Goal: Information Seeking & Learning: Learn about a topic

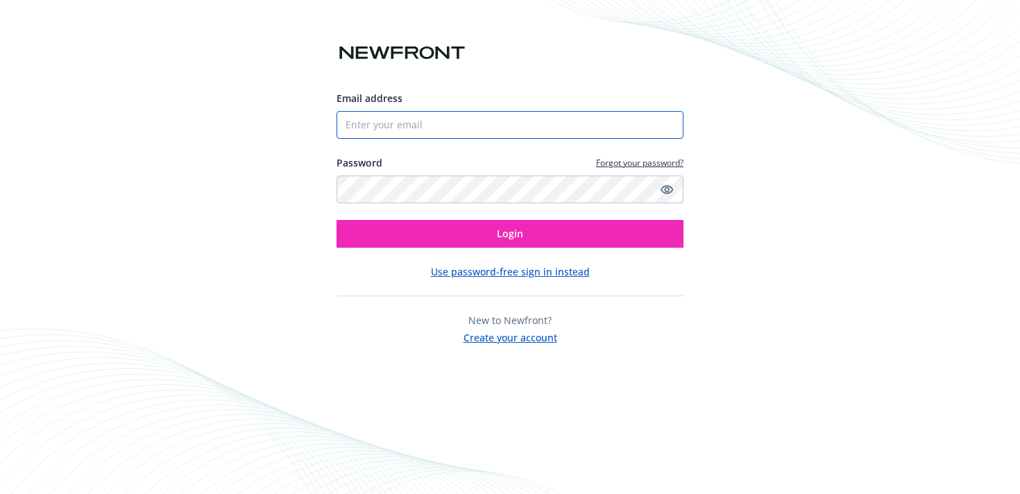
click at [397, 121] on input "Email address" at bounding box center [509, 125] width 347 height 28
type input "[PERSON_NAME][EMAIL_ADDRESS][PERSON_NAME][DOMAIN_NAME]"
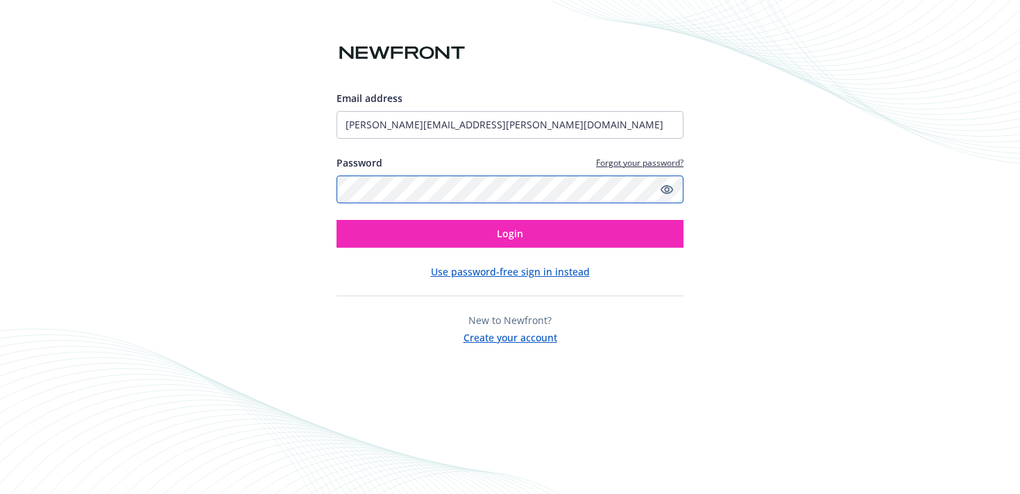
click at [336, 220] on button "Login" at bounding box center [509, 234] width 347 height 28
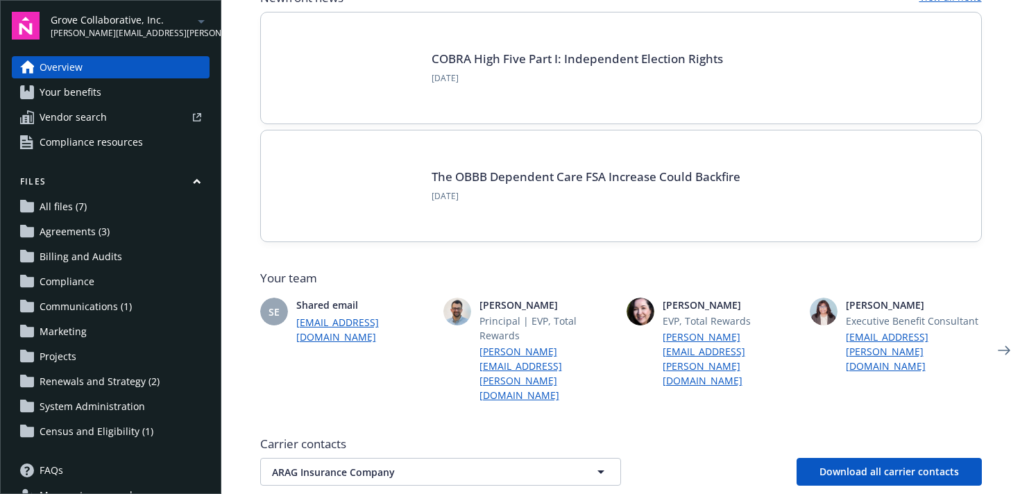
scroll to position [241, 0]
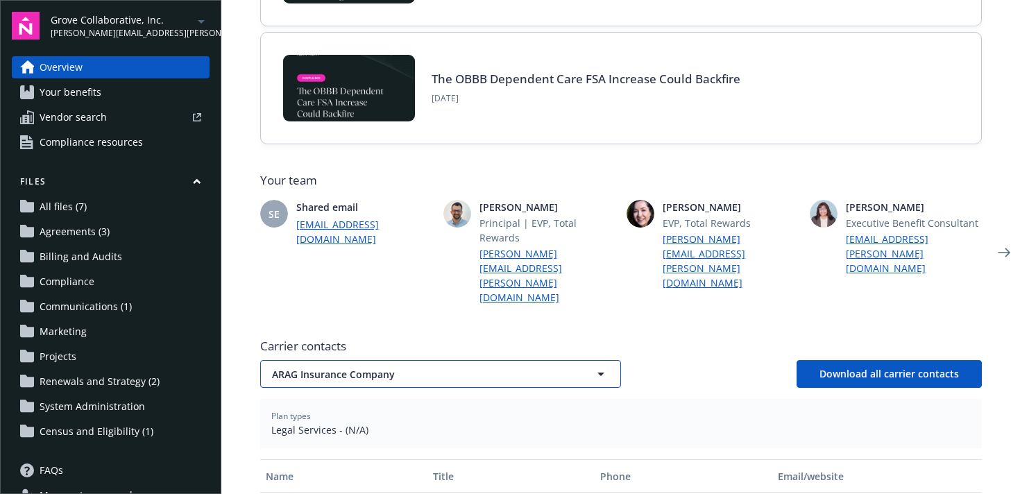
click at [415, 360] on button "ARAG Insurance Company" at bounding box center [440, 374] width 361 height 28
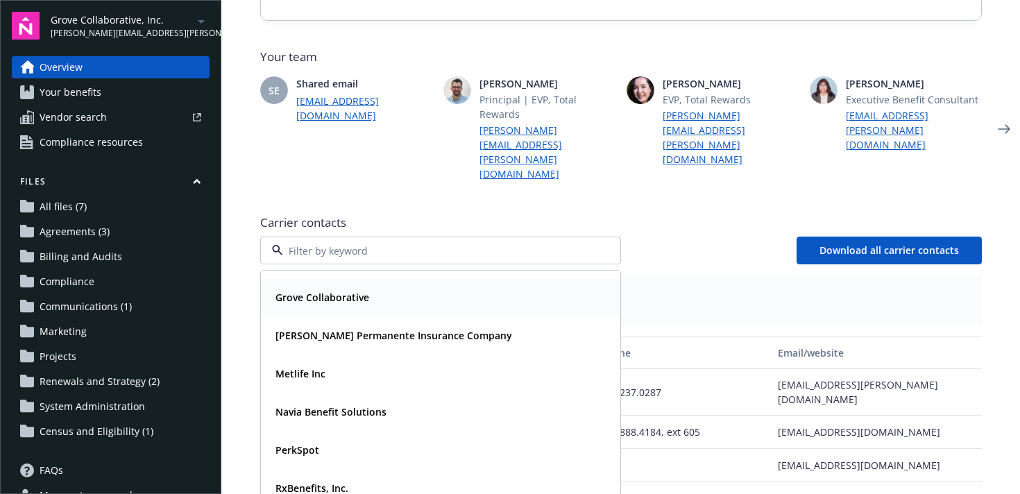
scroll to position [69, 0]
click at [401, 363] on div "Metlife Inc" at bounding box center [440, 373] width 341 height 20
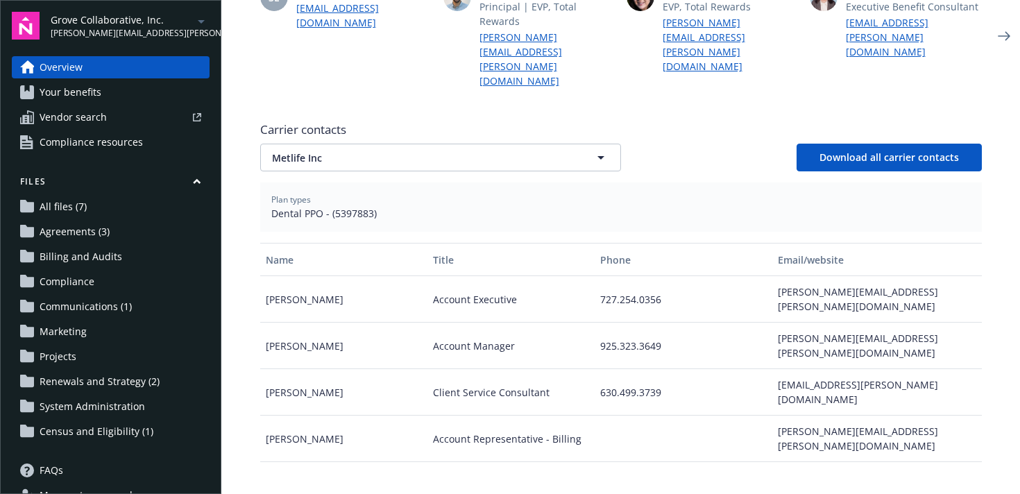
scroll to position [474, 0]
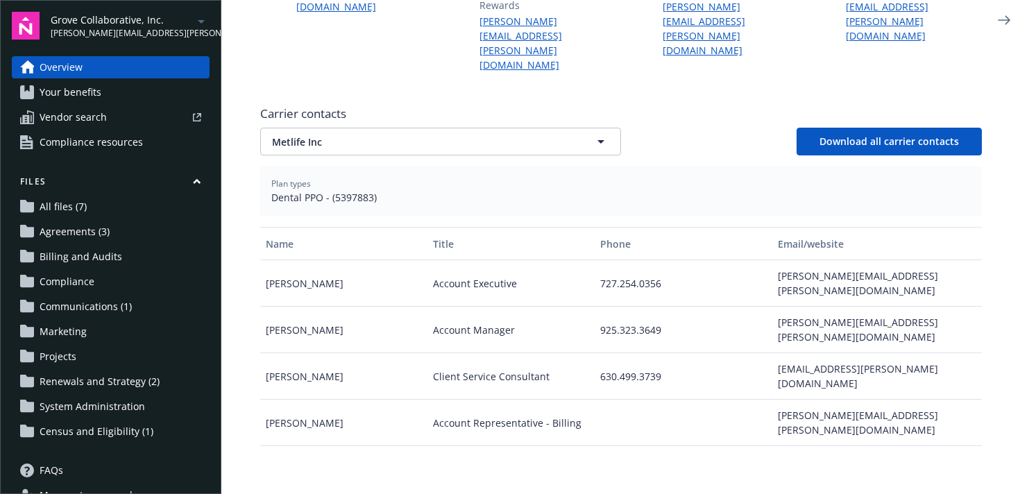
click at [130, 95] on link "Your benefits" at bounding box center [111, 92] width 198 height 22
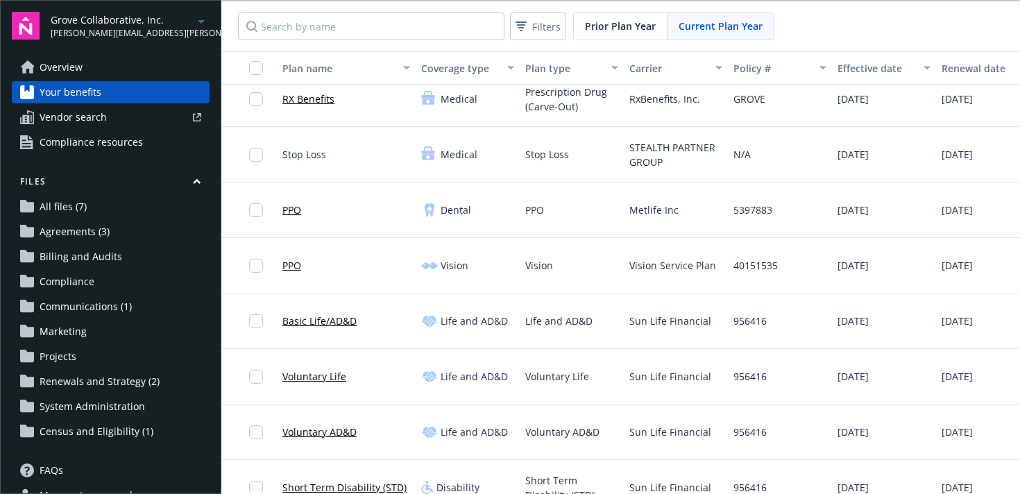
scroll to position [241, 0]
click at [287, 205] on link "PPO" at bounding box center [291, 209] width 19 height 15
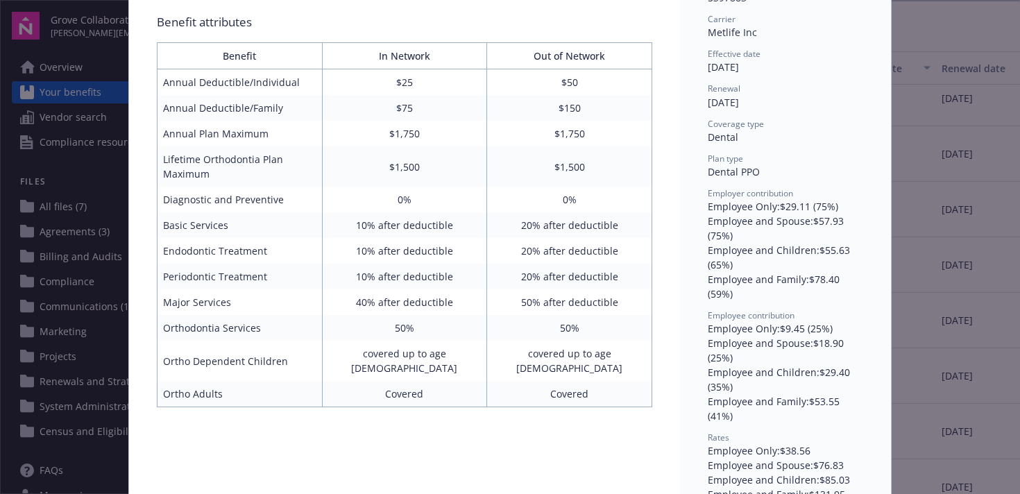
scroll to position [214, 0]
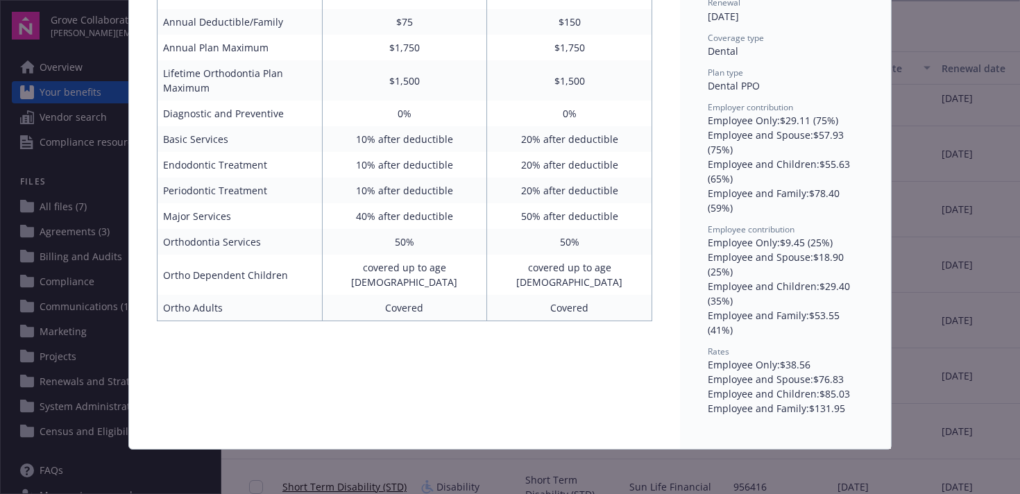
click at [959, 69] on div "Dental - PPO - Dental PPO PPO Benefit attributes Benefit In Network Out of Netw…" at bounding box center [510, 247] width 1020 height 494
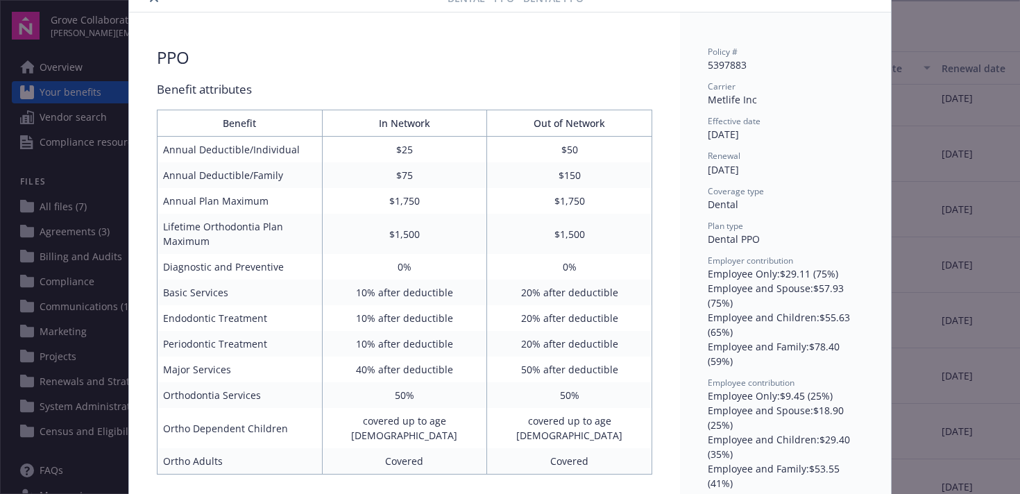
scroll to position [0, 0]
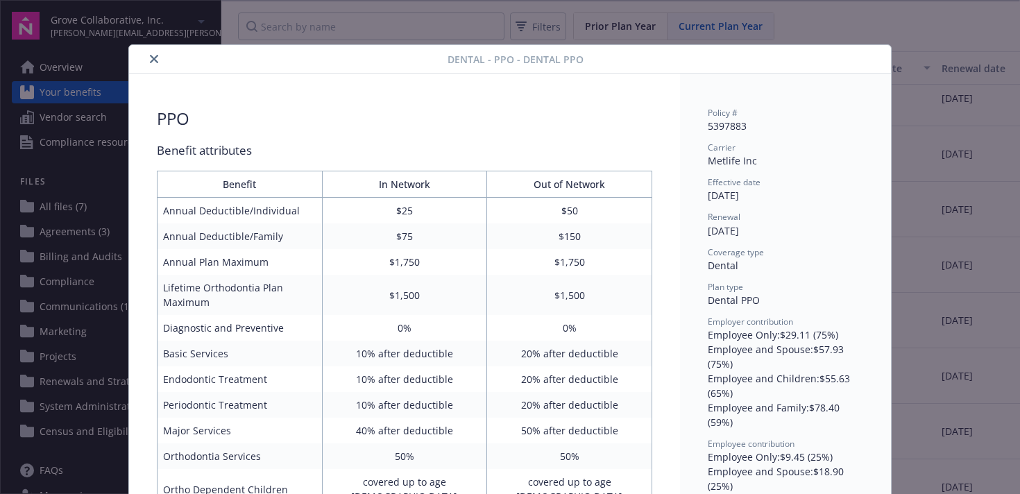
click at [149, 63] on button "close" at bounding box center [154, 59] width 17 height 17
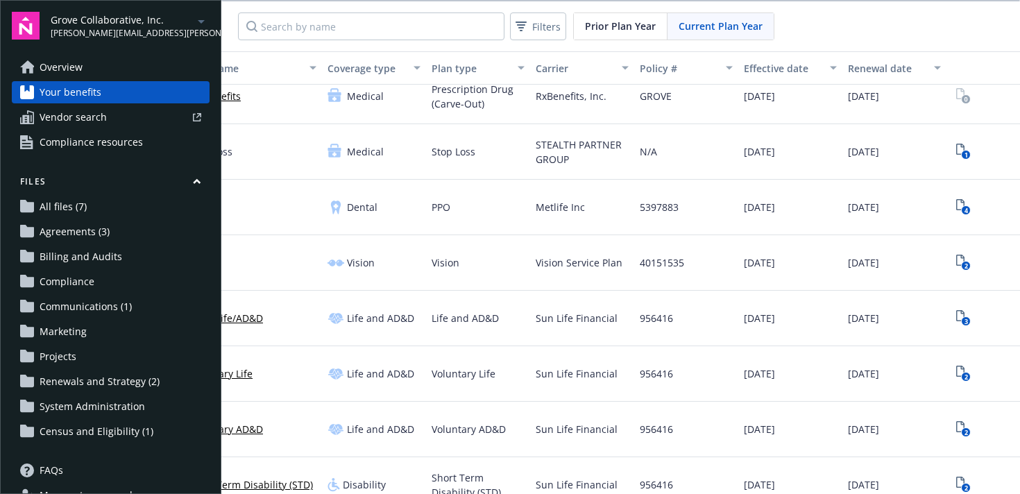
scroll to position [244, 110]
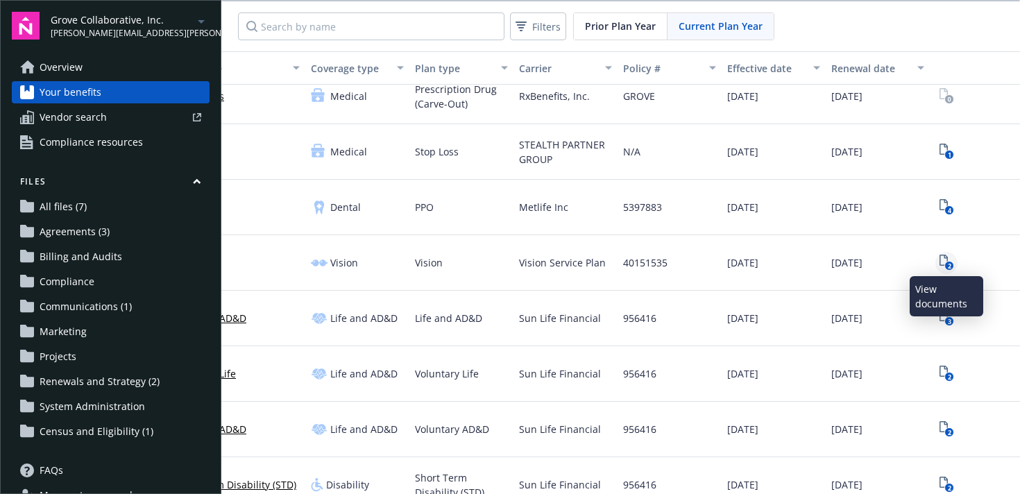
click at [941, 255] on icon "2" at bounding box center [946, 263] width 15 height 16
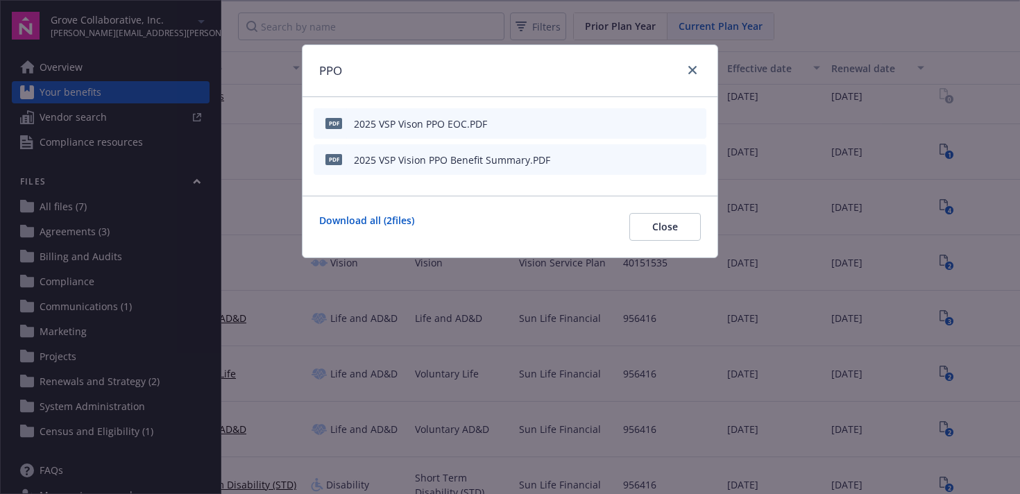
click at [548, 154] on div "PDF 2025 VSP Vision PPO Benefit Summary.PDF" at bounding box center [510, 159] width 393 height 31
click at [694, 155] on icon "preview file" at bounding box center [693, 159] width 12 height 10
click at [694, 117] on button at bounding box center [694, 124] width 12 height 15
click at [691, 121] on icon "preview file" at bounding box center [693, 123] width 12 height 10
